Goal: Information Seeking & Learning: Learn about a topic

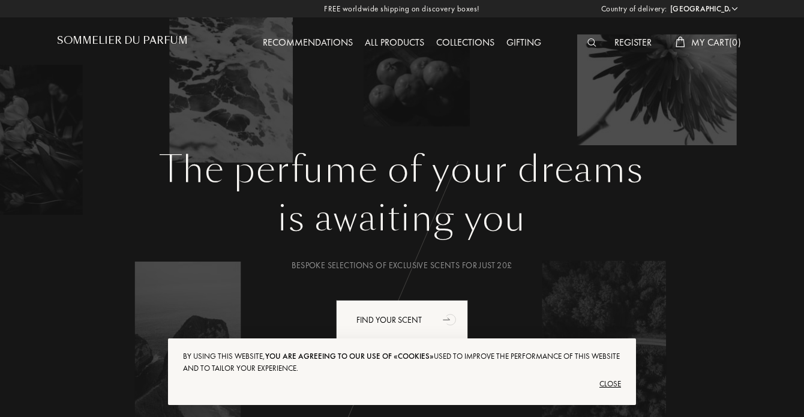
click at [389, 45] on div "All products" at bounding box center [394, 43] width 71 height 16
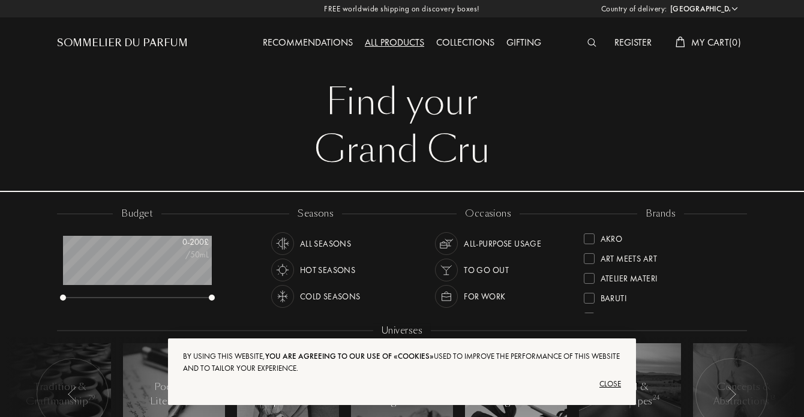
scroll to position [60, 148]
select select "UK"
click at [613, 386] on div "Close" at bounding box center [402, 383] width 438 height 19
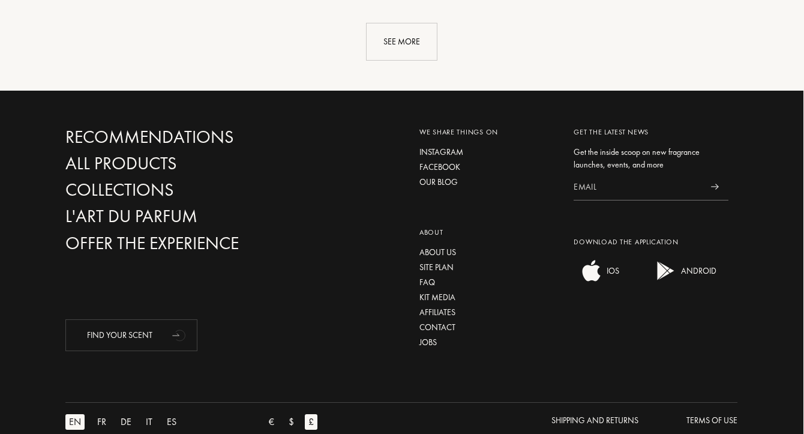
scroll to position [1486, 1]
click at [434, 247] on div "About us" at bounding box center [487, 253] width 137 height 13
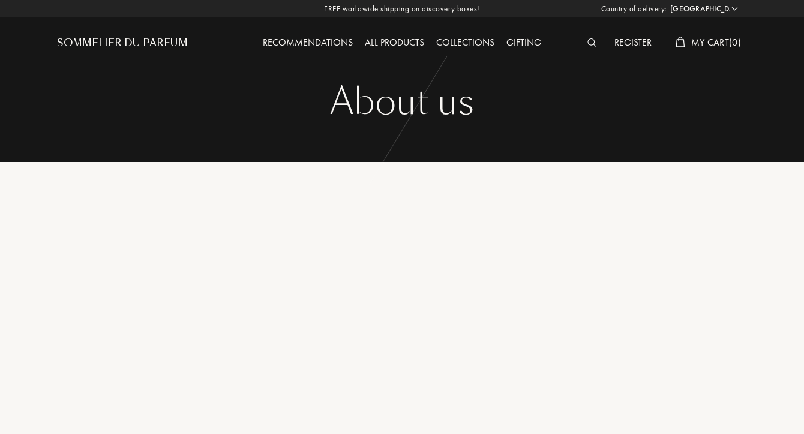
select select "UK"
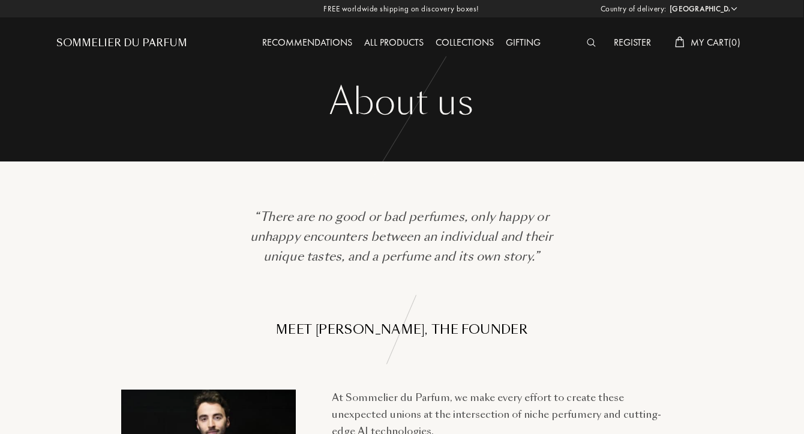
scroll to position [0, 1]
click at [391, 42] on div "All products" at bounding box center [393, 43] width 71 height 16
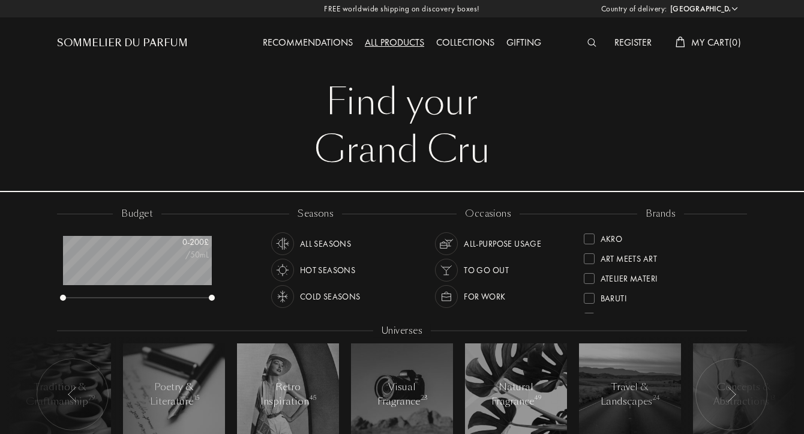
select select "UK"
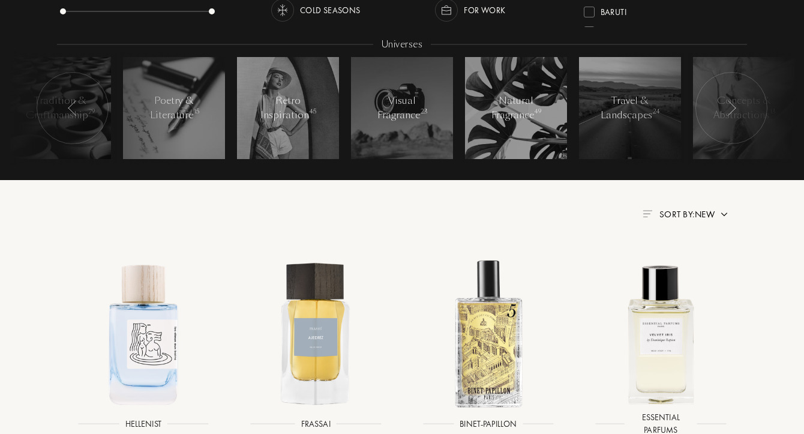
scroll to position [299, 0]
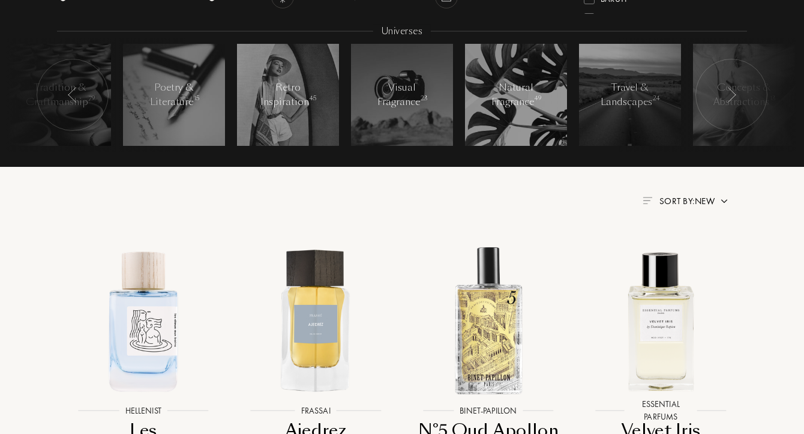
click at [643, 199] on img at bounding box center [648, 200] width 10 height 7
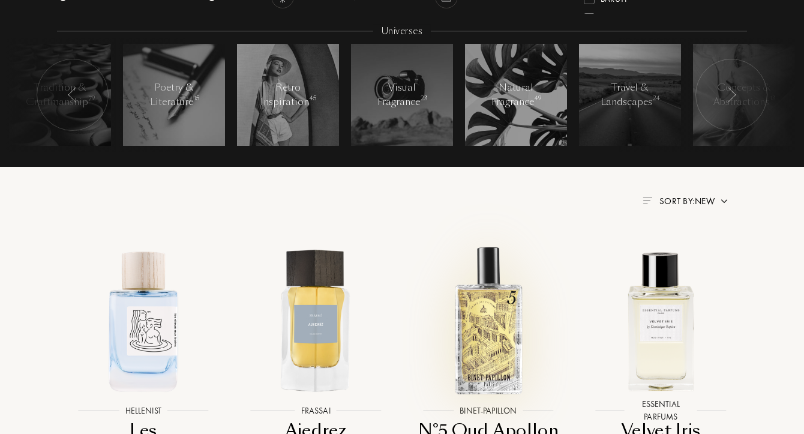
click at [532, 229] on div at bounding box center [488, 328] width 173 height 199
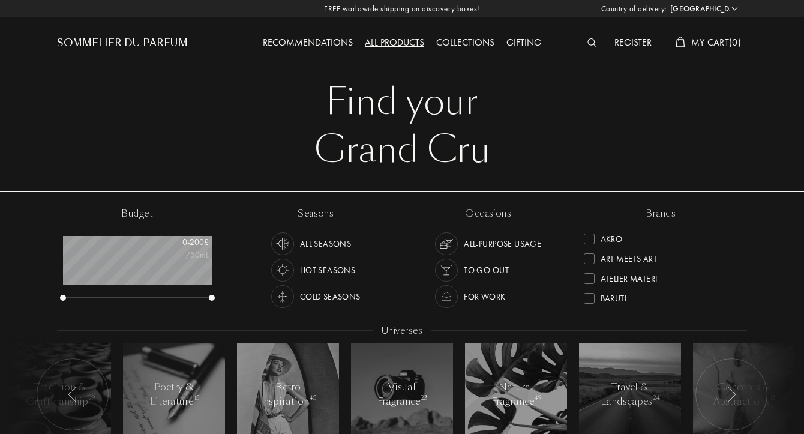
select select "UK"
click at [326, 293] on div "Cold Seasons" at bounding box center [330, 296] width 61 height 23
click at [308, 269] on div "Hot Seasons" at bounding box center [328, 270] width 56 height 23
click at [309, 255] on div "Hot Seasons" at bounding box center [313, 268] width 85 height 26
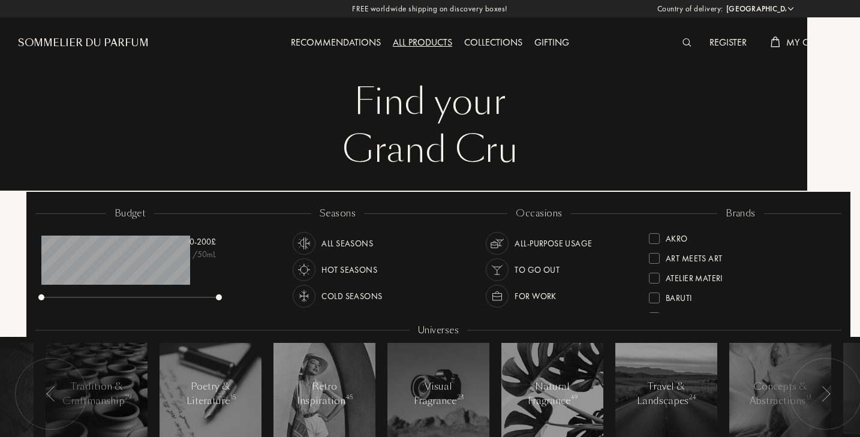
scroll to position [60, 183]
